Goal: Task Accomplishment & Management: Complete application form

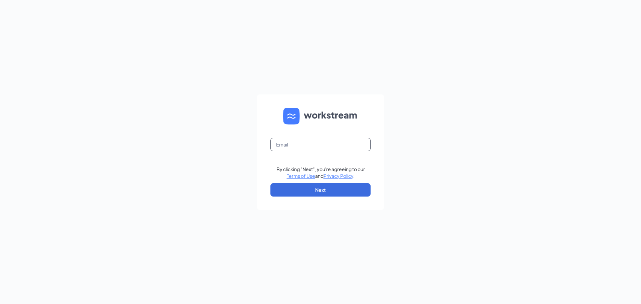
click at [309, 150] on input "text" at bounding box center [320, 144] width 100 height 13
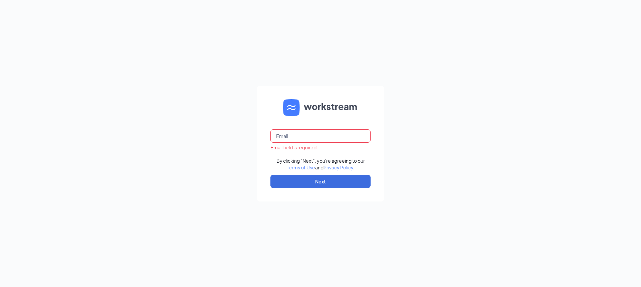
paste input "peopleops@arosacare.com"
type input "peopleops@arosacare.com"
click at [338, 181] on button "Next" at bounding box center [320, 181] width 100 height 13
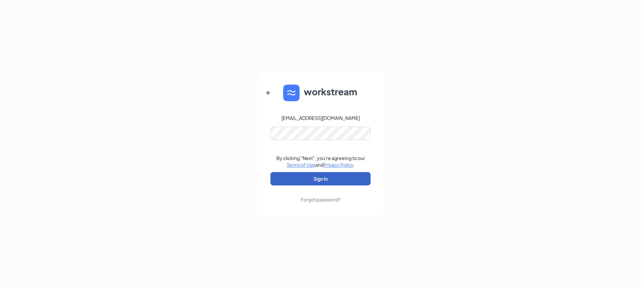
click at [327, 183] on button "Sign In" at bounding box center [320, 178] width 100 height 13
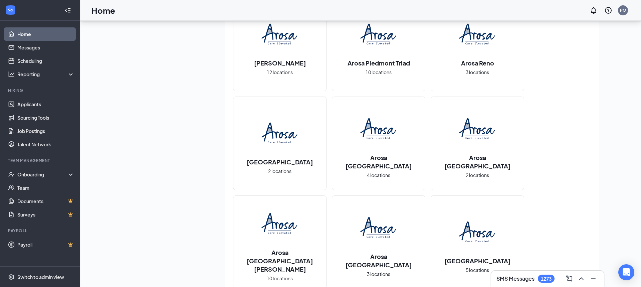
scroll to position [678, 0]
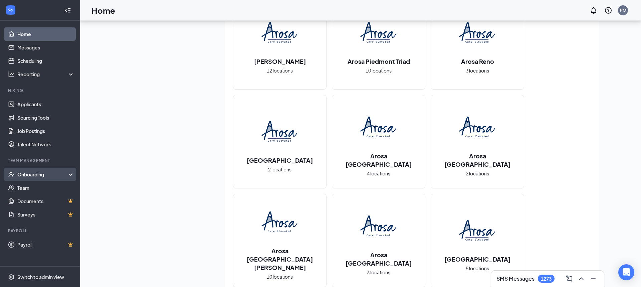
click at [31, 173] on div "Onboarding" at bounding box center [42, 174] width 51 height 7
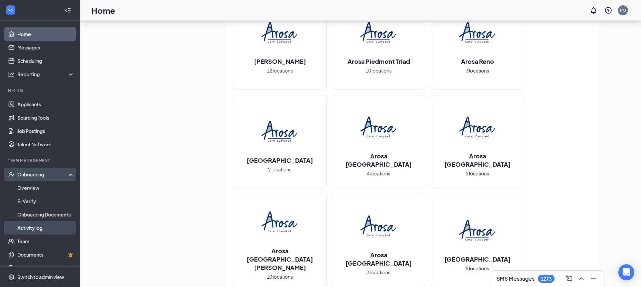
click at [38, 225] on link "Activity log" at bounding box center [45, 227] width 57 height 13
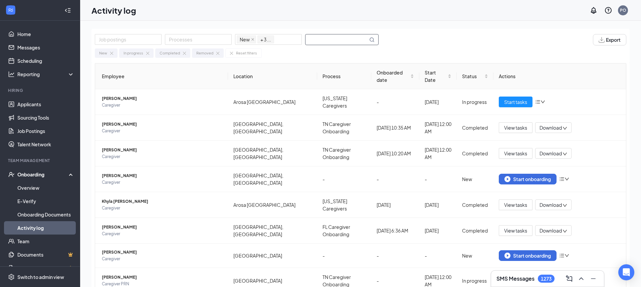
click at [337, 41] on input "text" at bounding box center [337, 39] width 62 height 10
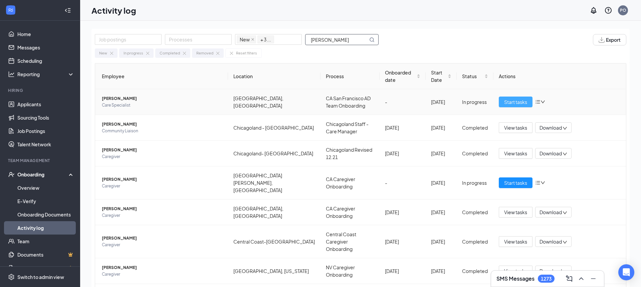
type input "[PERSON_NAME]"
click at [516, 103] on span "Start tasks" at bounding box center [515, 101] width 23 height 7
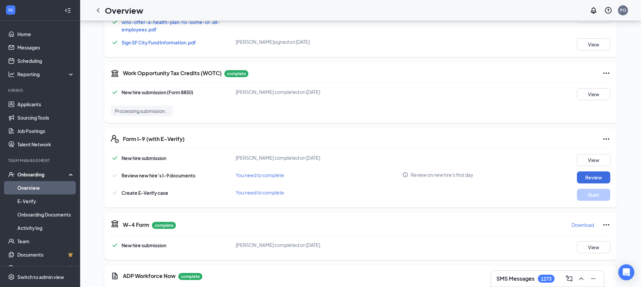
scroll to position [974, 0]
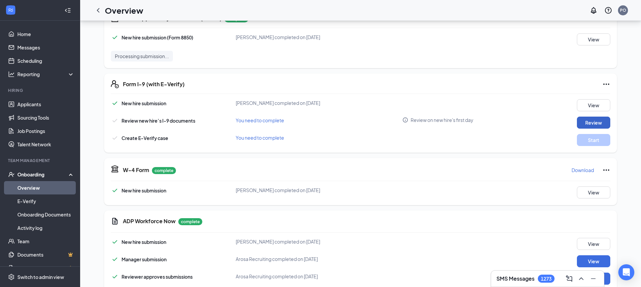
click at [600, 117] on button "Review" at bounding box center [593, 123] width 33 height 12
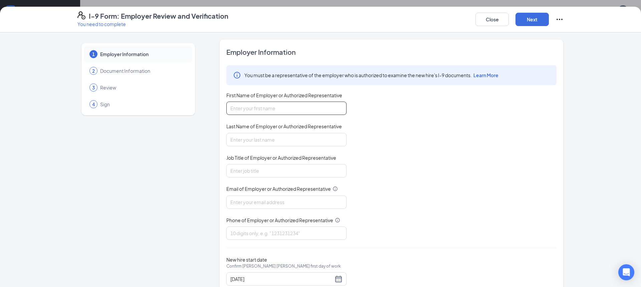
click at [277, 106] on input "First Name of Employer or Authorized Representative" at bounding box center [286, 108] width 120 height 13
type input "Levi"
click at [271, 139] on input "Last Name of Employer or Authorized Representative" at bounding box center [286, 139] width 120 height 13
type input "[PERSON_NAME]"
click at [261, 168] on input "Job Title of Employer or Authorized Representative" at bounding box center [286, 170] width 120 height 13
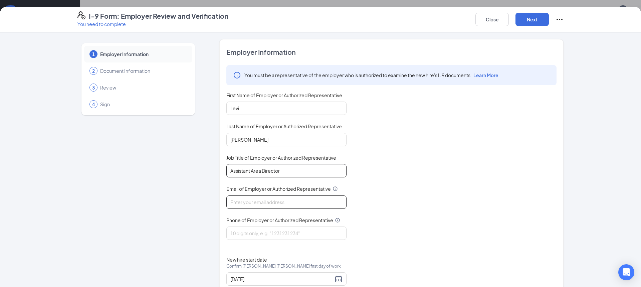
type input "Assistant Area Director"
click at [255, 200] on input "Email of Employer or Authorized Representative" at bounding box center [286, 201] width 120 height 13
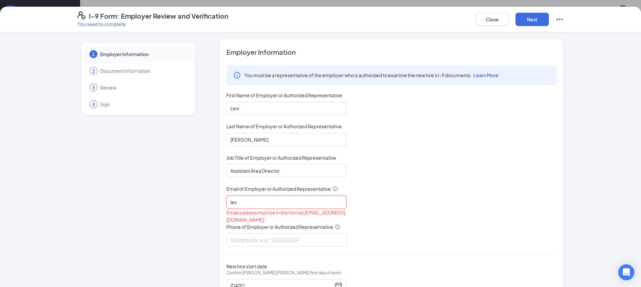
type input "levi"
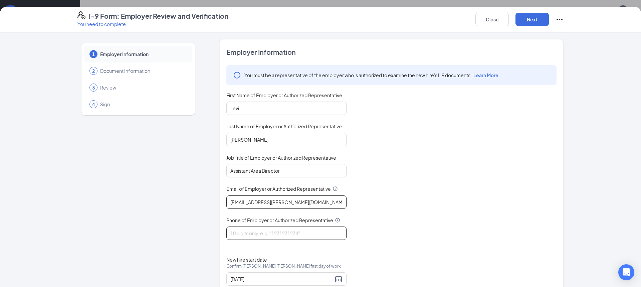
type input "[EMAIL_ADDRESS][PERSON_NAME][DOMAIN_NAME]"
click at [251, 231] on input "Phone of Employer or Authorized Representative" at bounding box center [286, 232] width 120 height 13
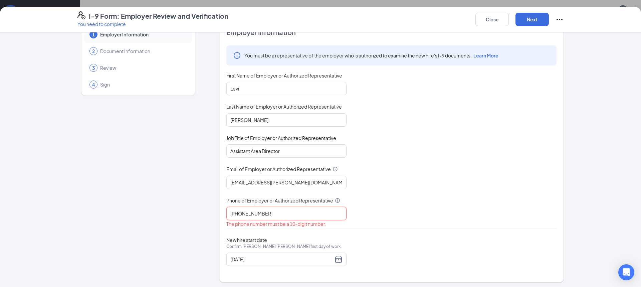
scroll to position [20, 0]
click at [241, 212] on input "[PHONE_NUMBER]" at bounding box center [286, 212] width 120 height 13
type input "4156847286"
click at [527, 22] on button "Next" at bounding box center [532, 19] width 33 height 13
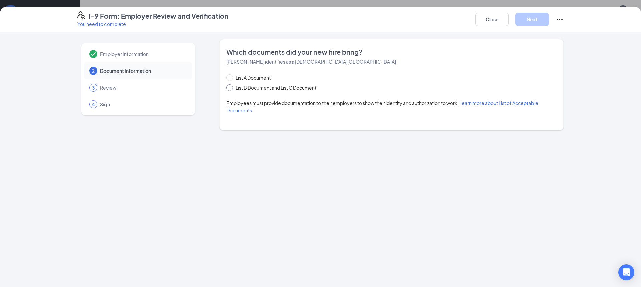
click at [229, 89] on span at bounding box center [229, 87] width 7 height 7
click at [229, 89] on input "List B Document and List C Document" at bounding box center [228, 86] width 5 height 5
radio input "true"
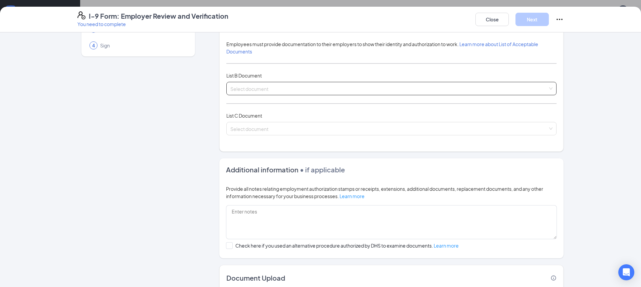
scroll to position [59, 0]
click at [295, 87] on input "search" at bounding box center [389, 86] width 318 height 10
click at [272, 85] on input "search" at bounding box center [389, 86] width 318 height 10
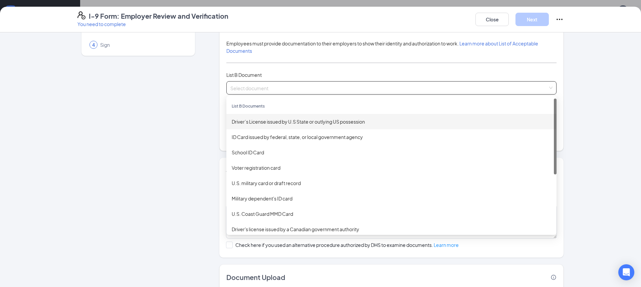
click at [276, 124] on div "Driver’s License issued by U.S State or outlying US possession" at bounding box center [392, 121] width 320 height 7
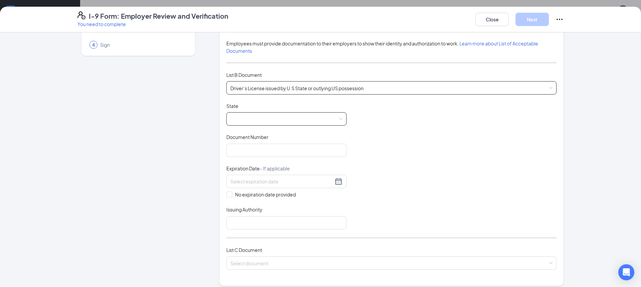
click at [314, 122] on span at bounding box center [286, 119] width 112 height 13
click at [296, 149] on div "[US_STATE]" at bounding box center [287, 151] width 110 height 7
click at [277, 154] on input "Document Number" at bounding box center [286, 150] width 120 height 13
click at [333, 117] on span "[US_STATE]" at bounding box center [286, 119] width 112 height 13
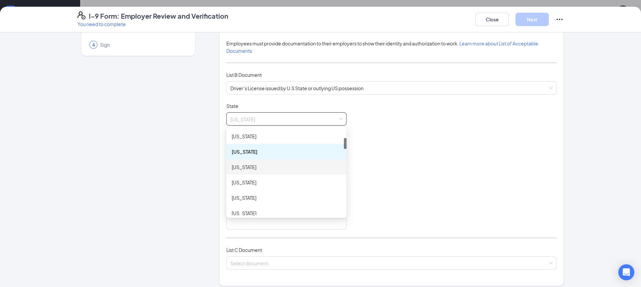
click at [287, 167] on div "[US_STATE]" at bounding box center [287, 166] width 110 height 7
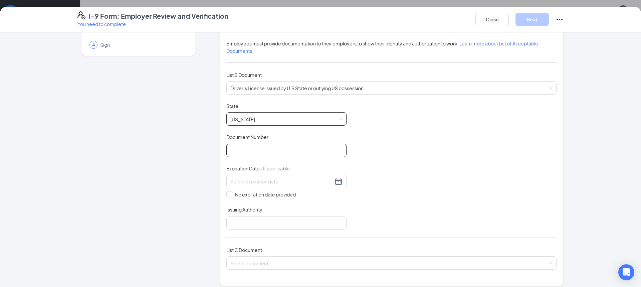
click at [282, 154] on input "Document Number" at bounding box center [286, 150] width 120 height 13
type input "161810482"
click at [260, 179] on input at bounding box center [281, 181] width 103 height 7
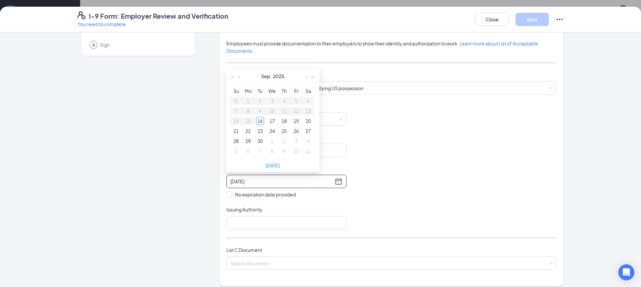
type input "[DATE]"
click at [312, 77] on span "button" at bounding box center [313, 76] width 3 height 3
click at [312, 77] on button "button" at bounding box center [313, 75] width 7 height 13
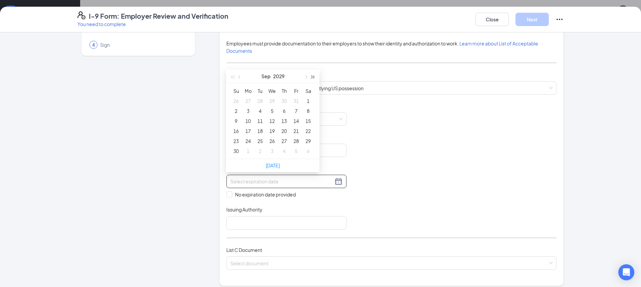
click at [312, 77] on button "button" at bounding box center [313, 75] width 7 height 13
click at [306, 77] on button "button" at bounding box center [305, 75] width 7 height 13
type input "[DATE]"
click at [238, 77] on button "button" at bounding box center [239, 75] width 7 height 13
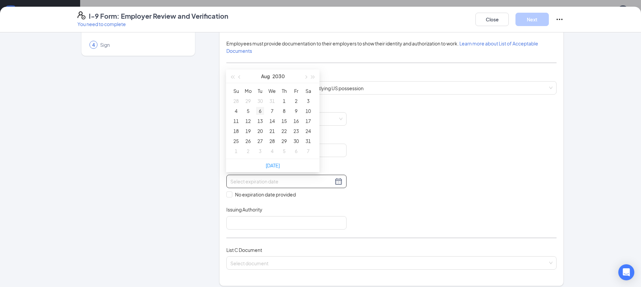
type input "[DATE]"
click at [261, 112] on div "6" at bounding box center [260, 111] width 8 height 8
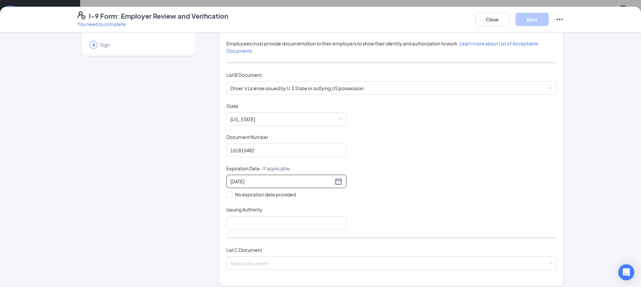
scroll to position [84, 0]
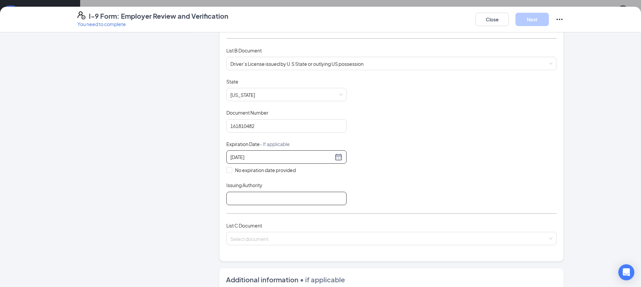
click at [279, 200] on input "Issuing Authority" at bounding box center [286, 198] width 120 height 13
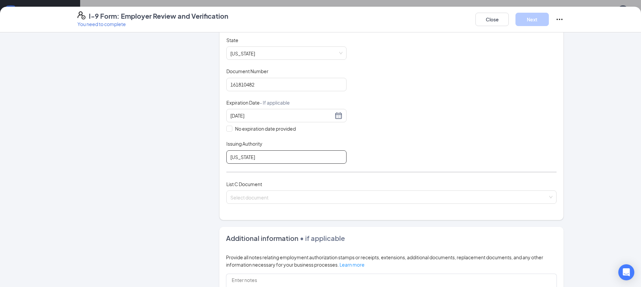
scroll to position [127, 0]
type input "[US_STATE]"
click at [279, 197] on input "search" at bounding box center [389, 194] width 318 height 10
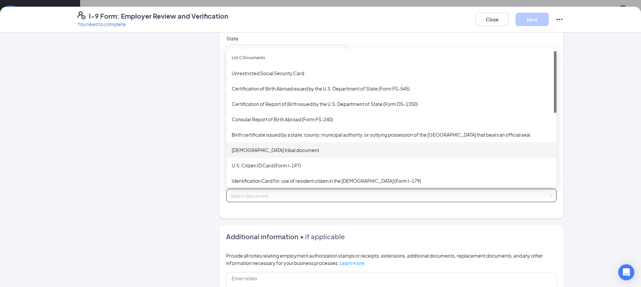
scroll to position [0, 0]
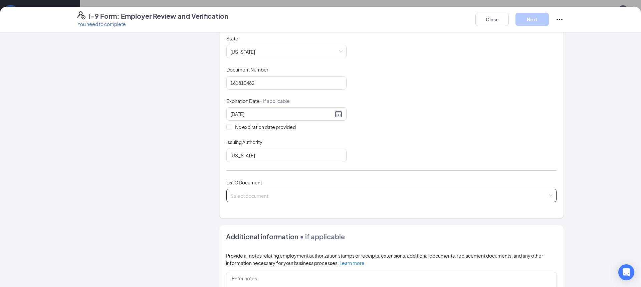
click at [260, 196] on input "search" at bounding box center [389, 194] width 318 height 10
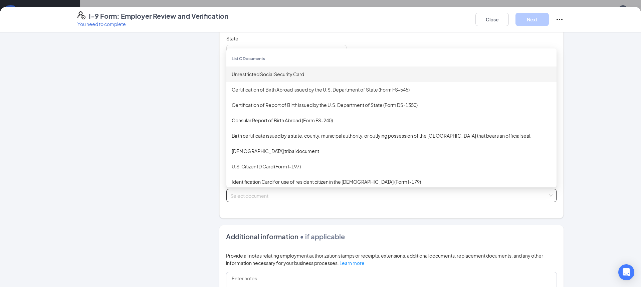
click at [274, 71] on div "Unrestricted Social Security Card" at bounding box center [392, 73] width 320 height 7
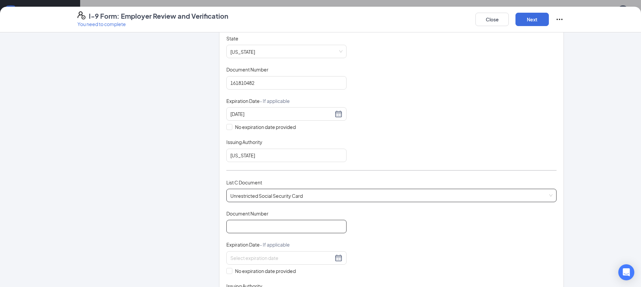
click at [255, 225] on input "Document Number" at bounding box center [286, 226] width 120 height 13
type input "642241276"
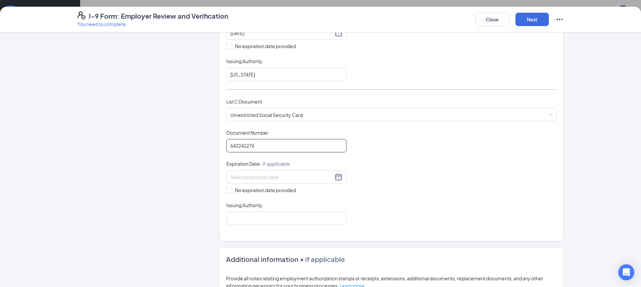
scroll to position [209, 0]
click at [230, 187] on input "No expiration date provided" at bounding box center [228, 188] width 5 height 5
checkbox input "true"
click at [238, 212] on input "Issuing Authority" at bounding box center [286, 218] width 120 height 13
type input "Department of Social Services"
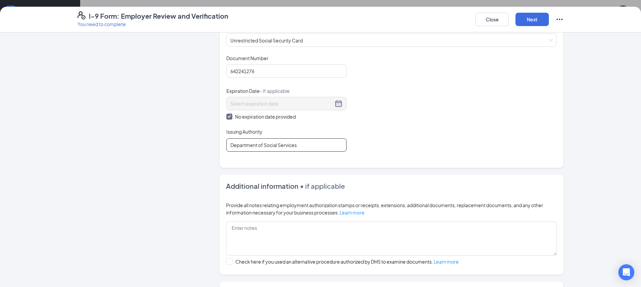
scroll to position [338, 0]
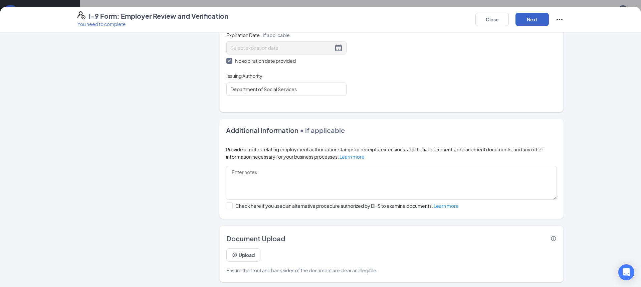
click at [522, 22] on button "Next" at bounding box center [532, 19] width 33 height 13
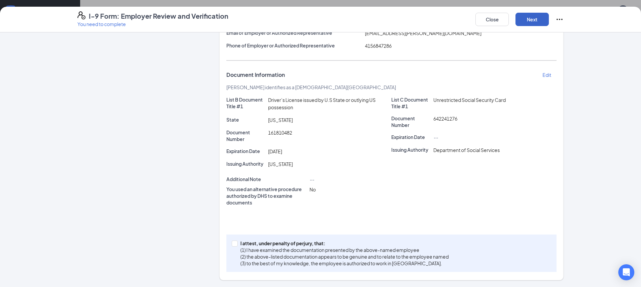
scroll to position [100, 0]
click at [235, 243] on input "I attest, under penalty of [PERSON_NAME], that: (1) I have examined the documen…" at bounding box center [234, 242] width 5 height 5
checkbox input "true"
click at [532, 25] on button "Next" at bounding box center [532, 19] width 33 height 13
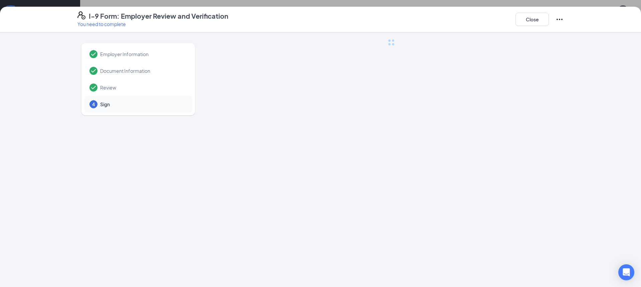
scroll to position [0, 0]
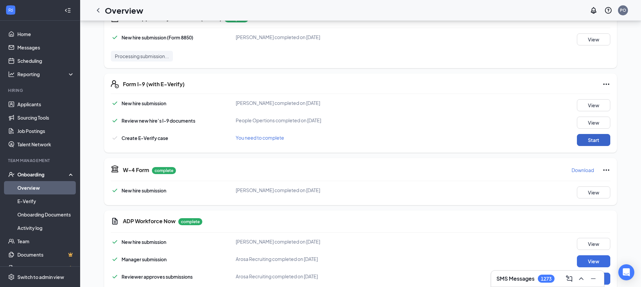
click at [595, 134] on button "Start" at bounding box center [593, 140] width 33 height 12
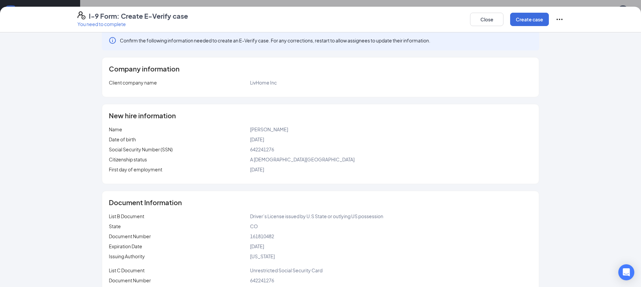
scroll to position [11, 0]
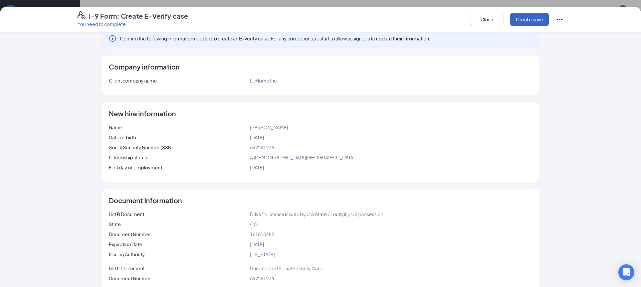
click at [522, 15] on button "Create case" at bounding box center [529, 19] width 39 height 13
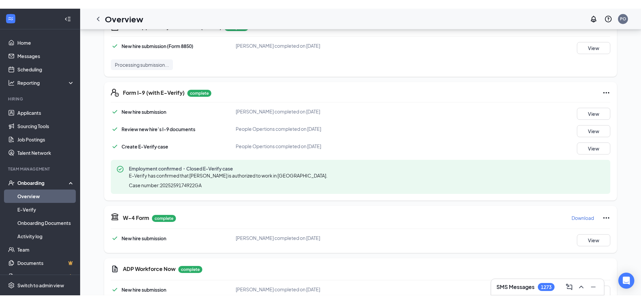
scroll to position [93, 0]
